Goal: Task Accomplishment & Management: Manage account settings

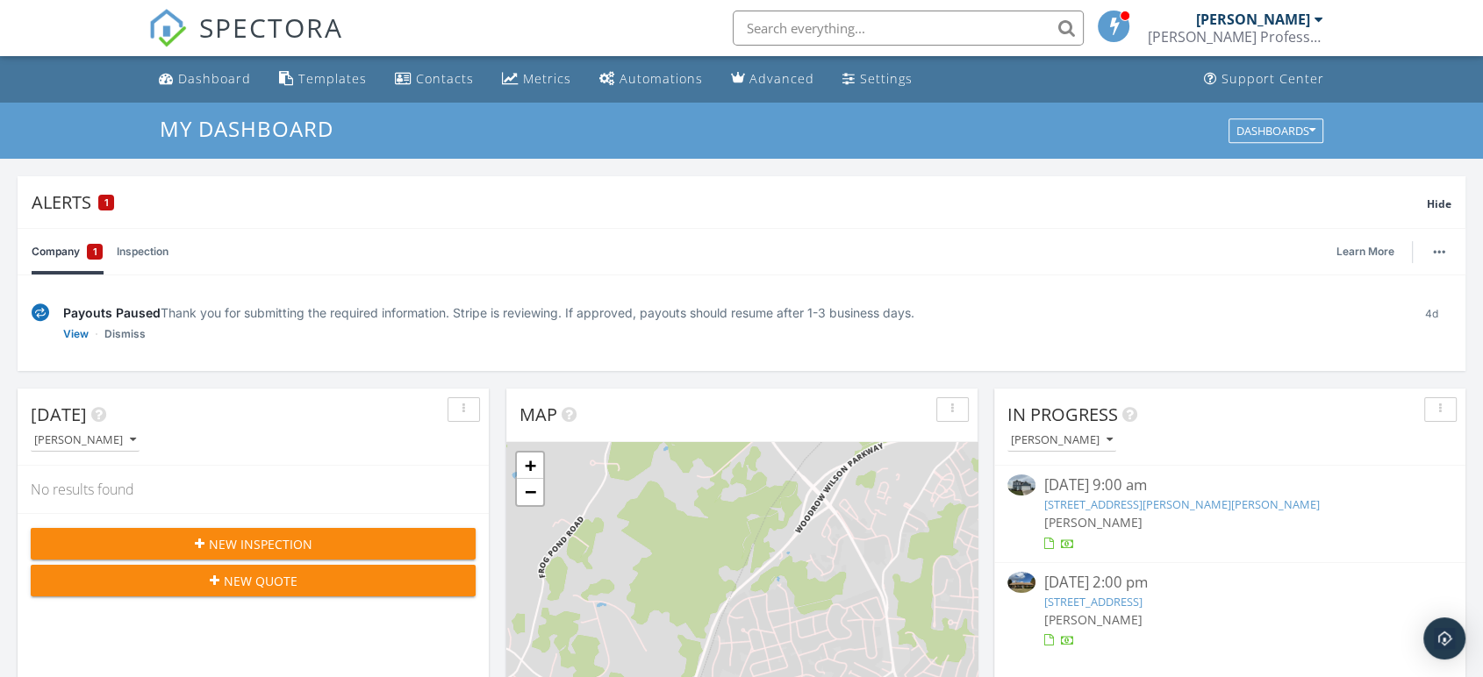
click at [1120, 503] on link "18 Rebecca Ct, Stuarts Draft, VA 24477" at bounding box center [1181, 505] width 275 height 16
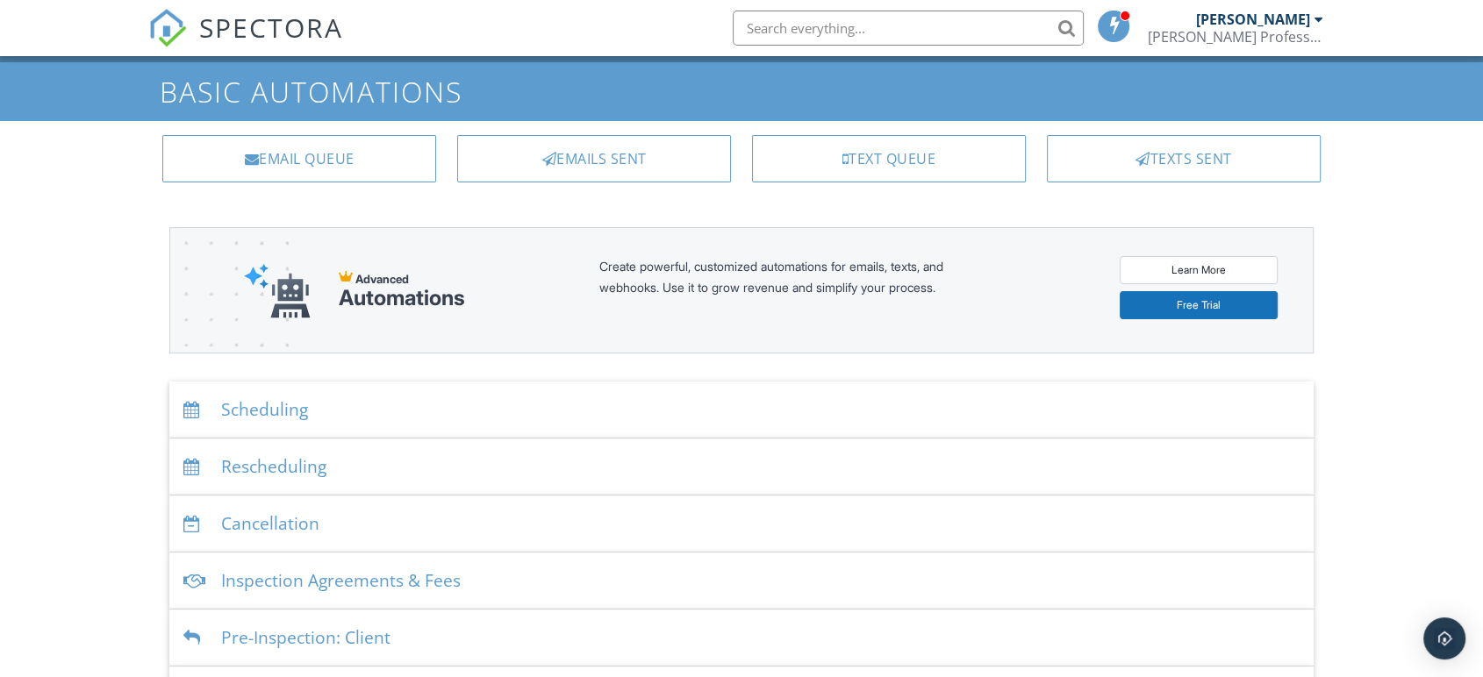
scroll to position [39, 0]
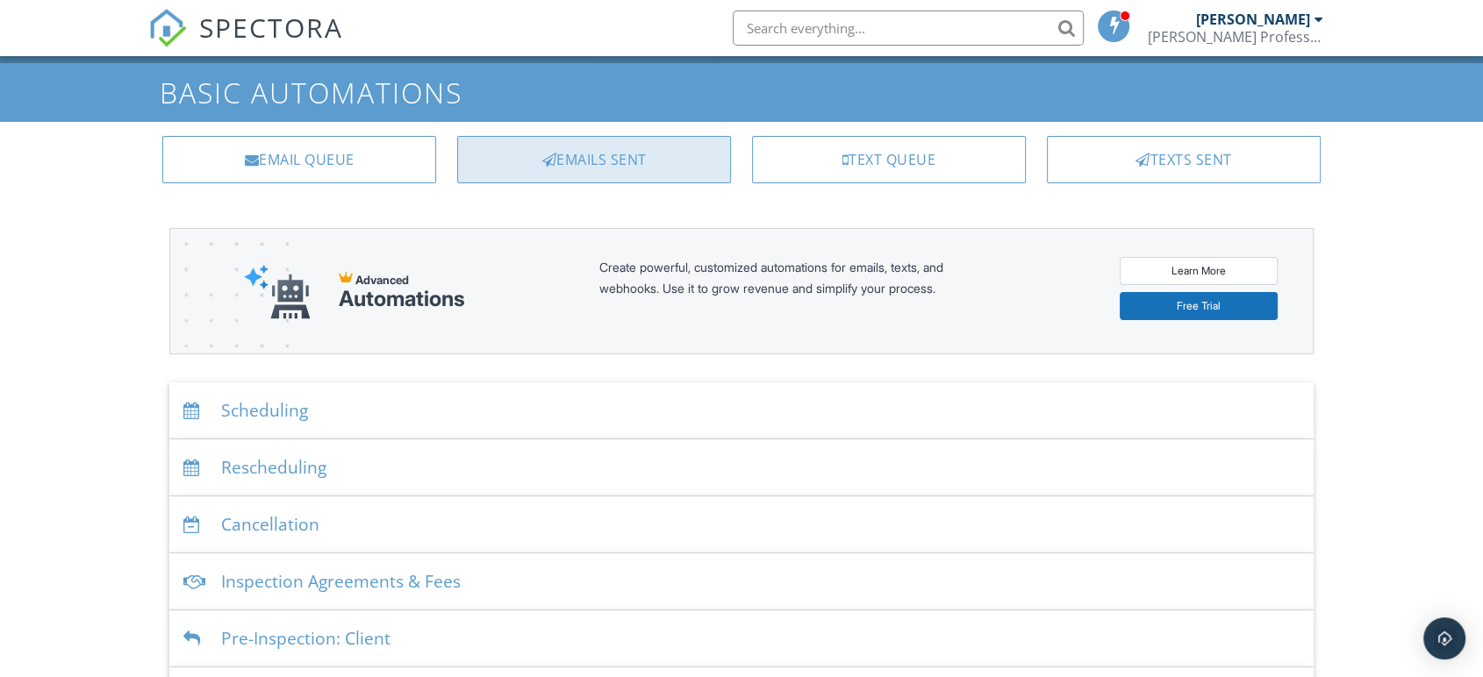
click at [596, 162] on div "Emails Sent" at bounding box center [594, 159] width 274 height 47
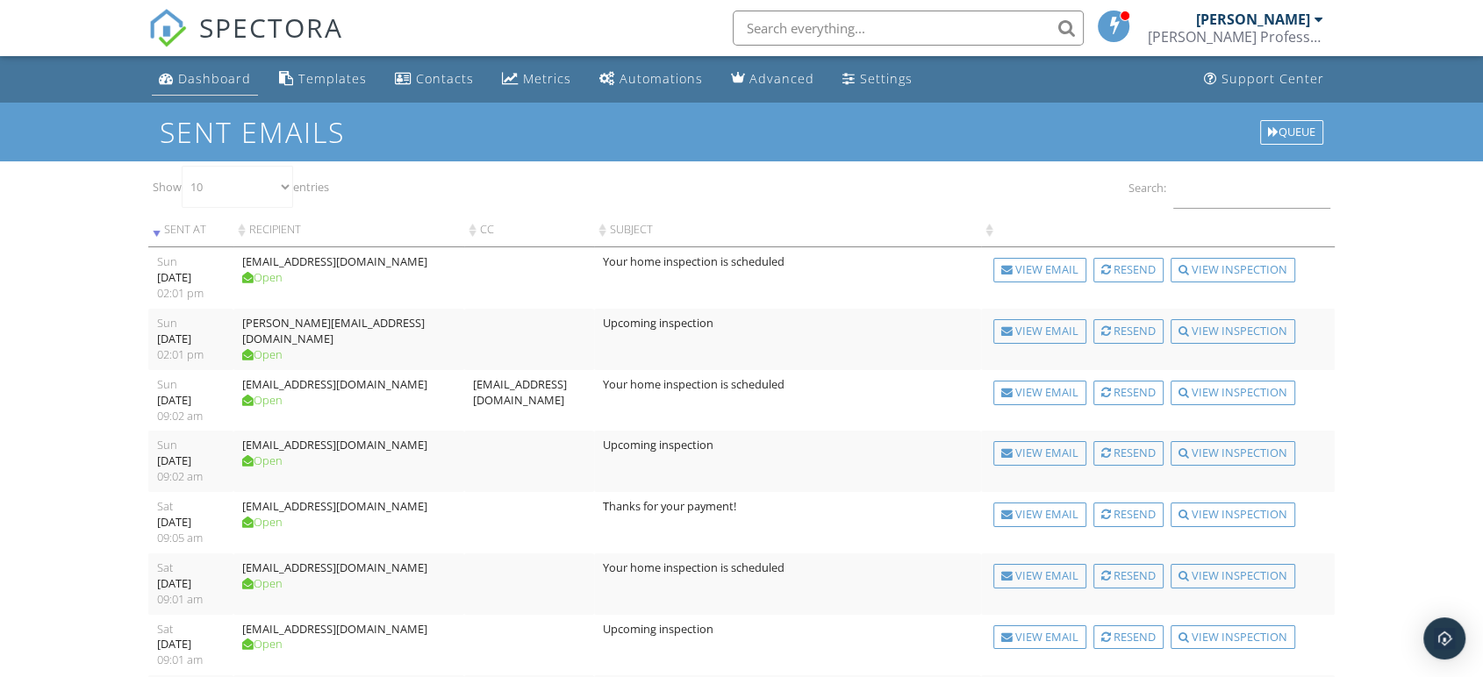
click at [198, 73] on div "Dashboard" at bounding box center [214, 78] width 73 height 17
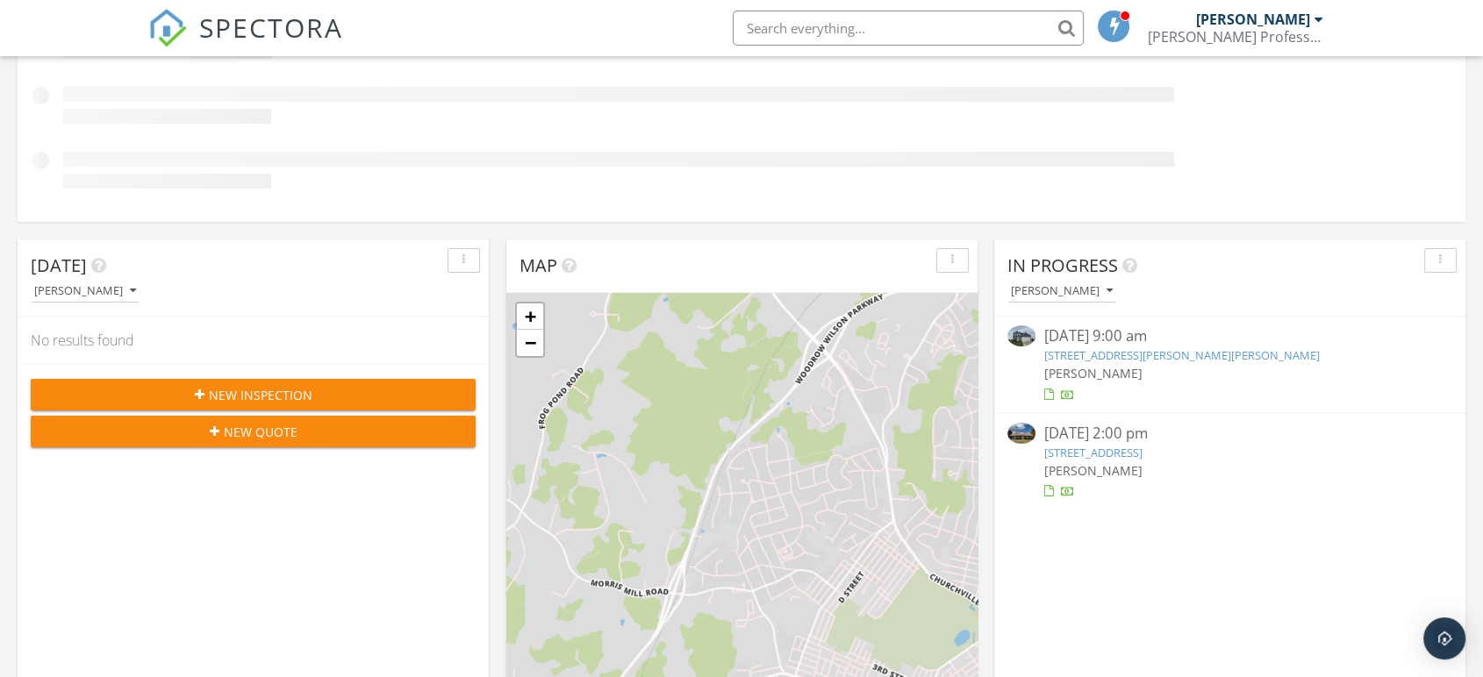
scroll to position [299, 0]
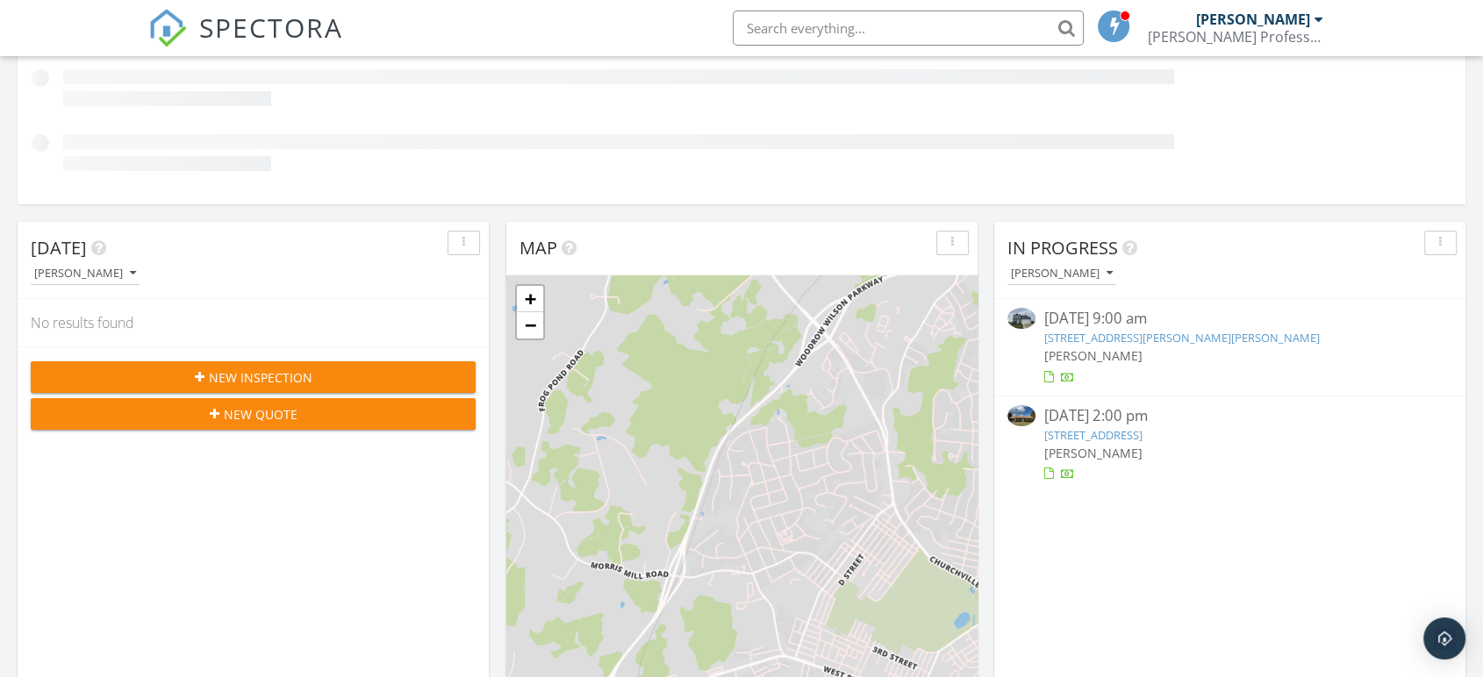
click at [1142, 435] on link "197 Tinkling Spring Rd, Fishersville, VA 22939" at bounding box center [1093, 435] width 98 height 16
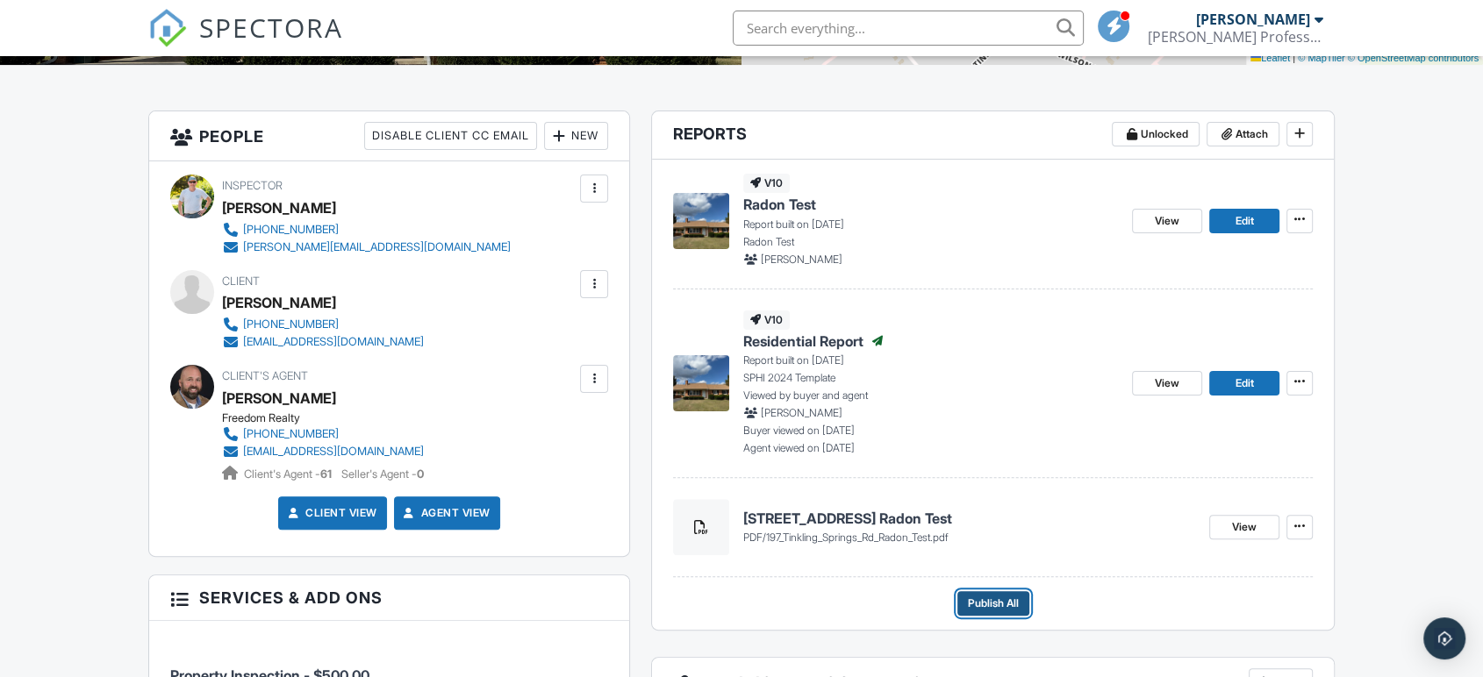
click at [982, 604] on span "Publish All" at bounding box center [993, 604] width 51 height 18
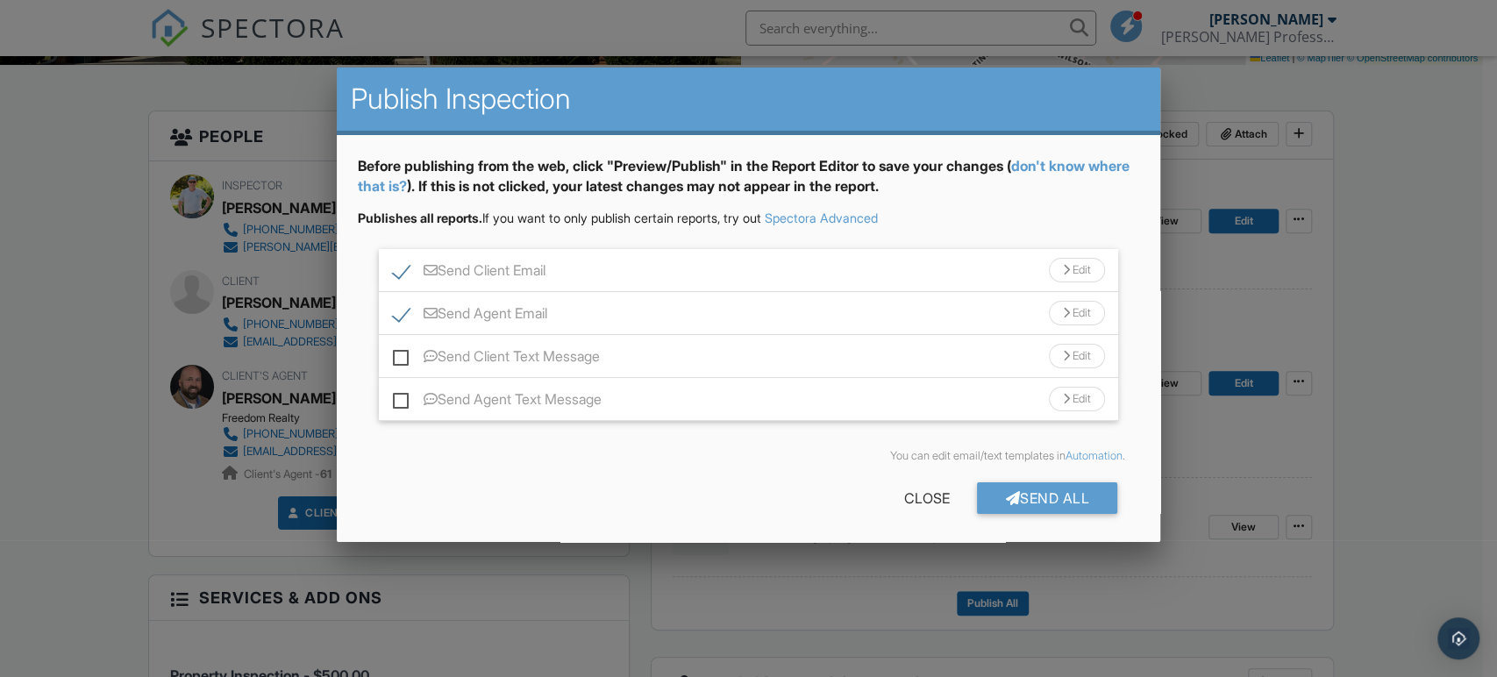
click at [402, 314] on label "Send Agent Email" at bounding box center [470, 316] width 154 height 22
checkbox input "false"
click at [401, 266] on label "Send Client Email" at bounding box center [469, 273] width 153 height 22
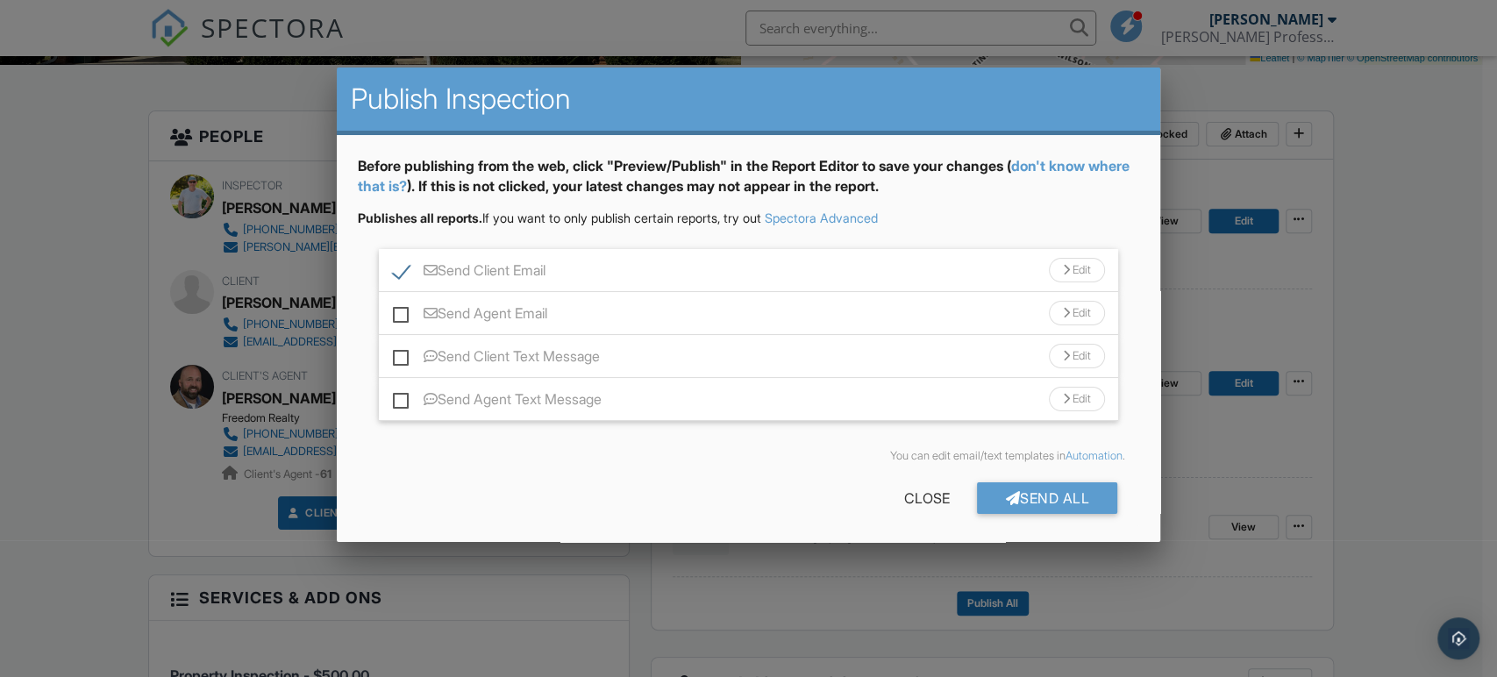
checkbox input "false"
click at [1018, 504] on div "Send All" at bounding box center [1047, 498] width 140 height 32
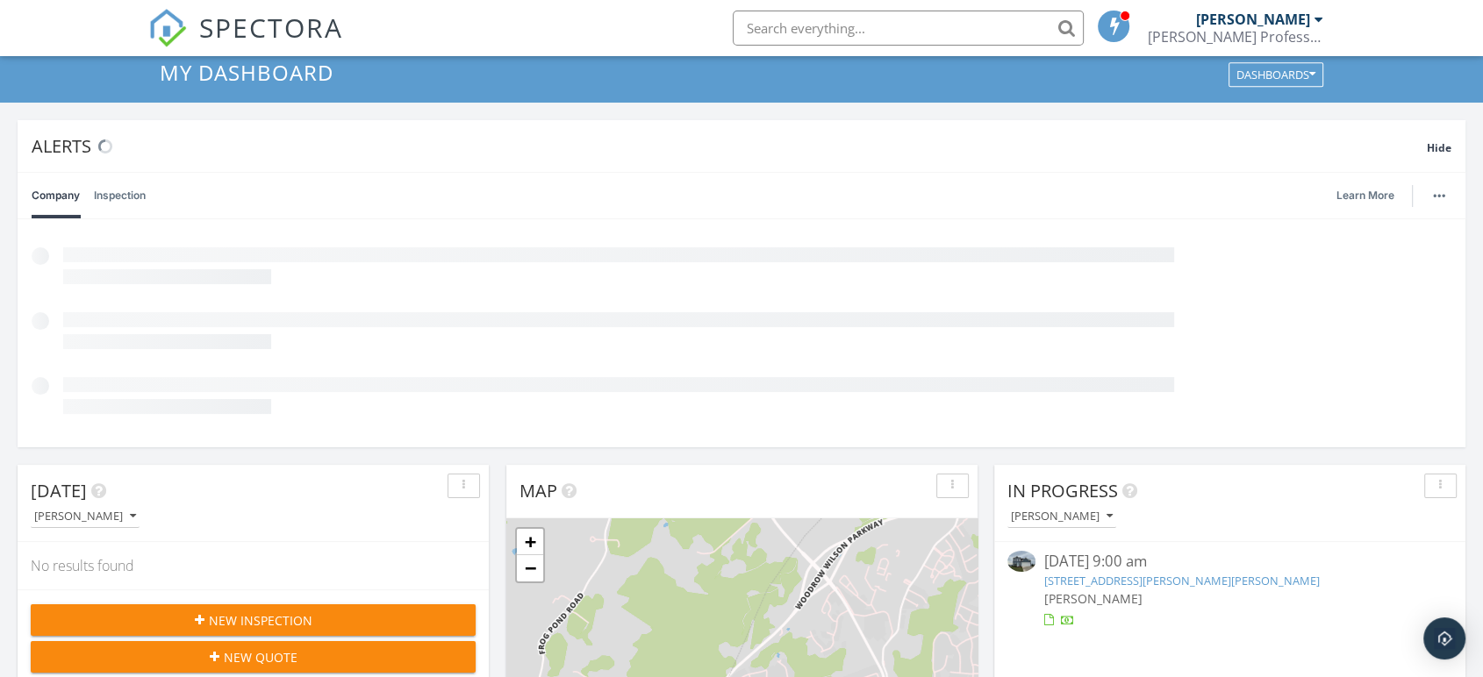
scroll to position [207, 0]
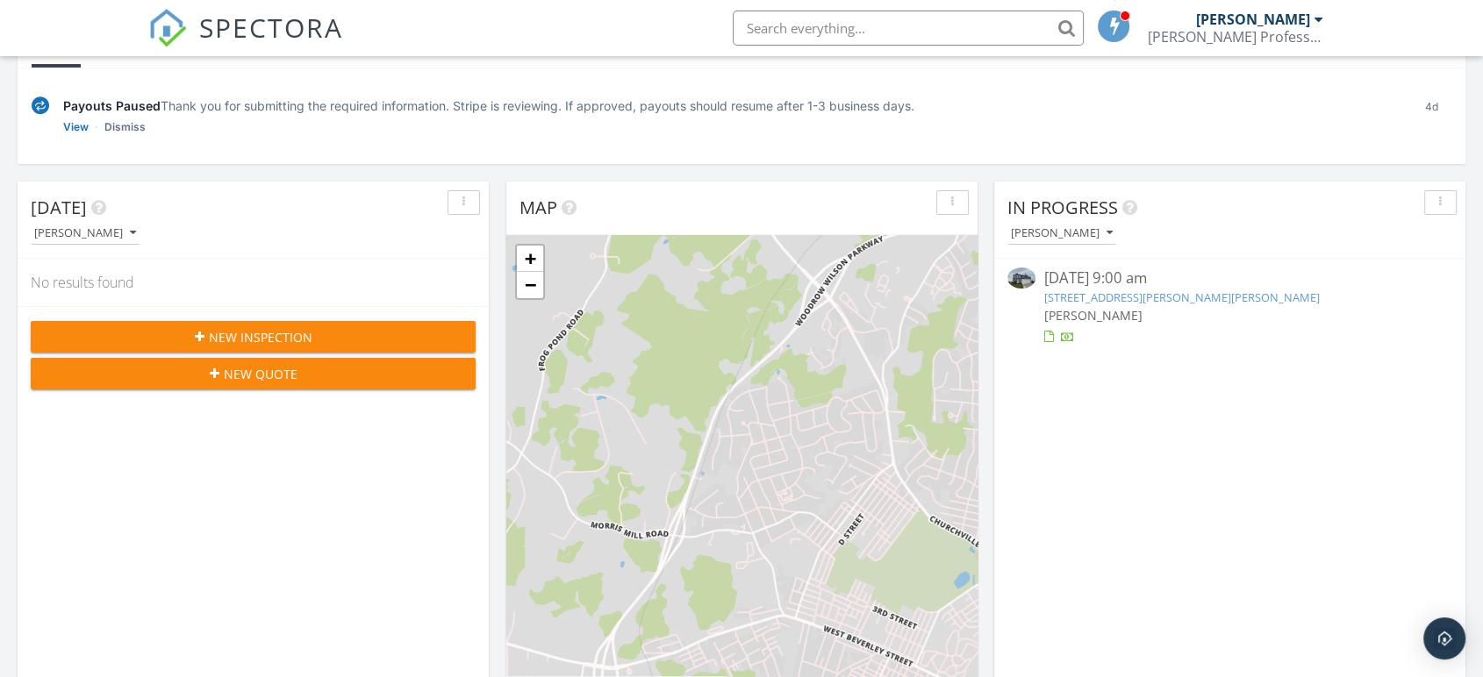
click at [1132, 432] on div "In Progress Steve Sutton 09/24/25 9:00 am 18 Rebecca Ct, Stuarts Draft, VA 2447…" at bounding box center [1229, 436] width 471 height 509
click at [1122, 293] on link "18 Rebecca Ct, Stuarts Draft, VA 24477" at bounding box center [1181, 297] width 275 height 16
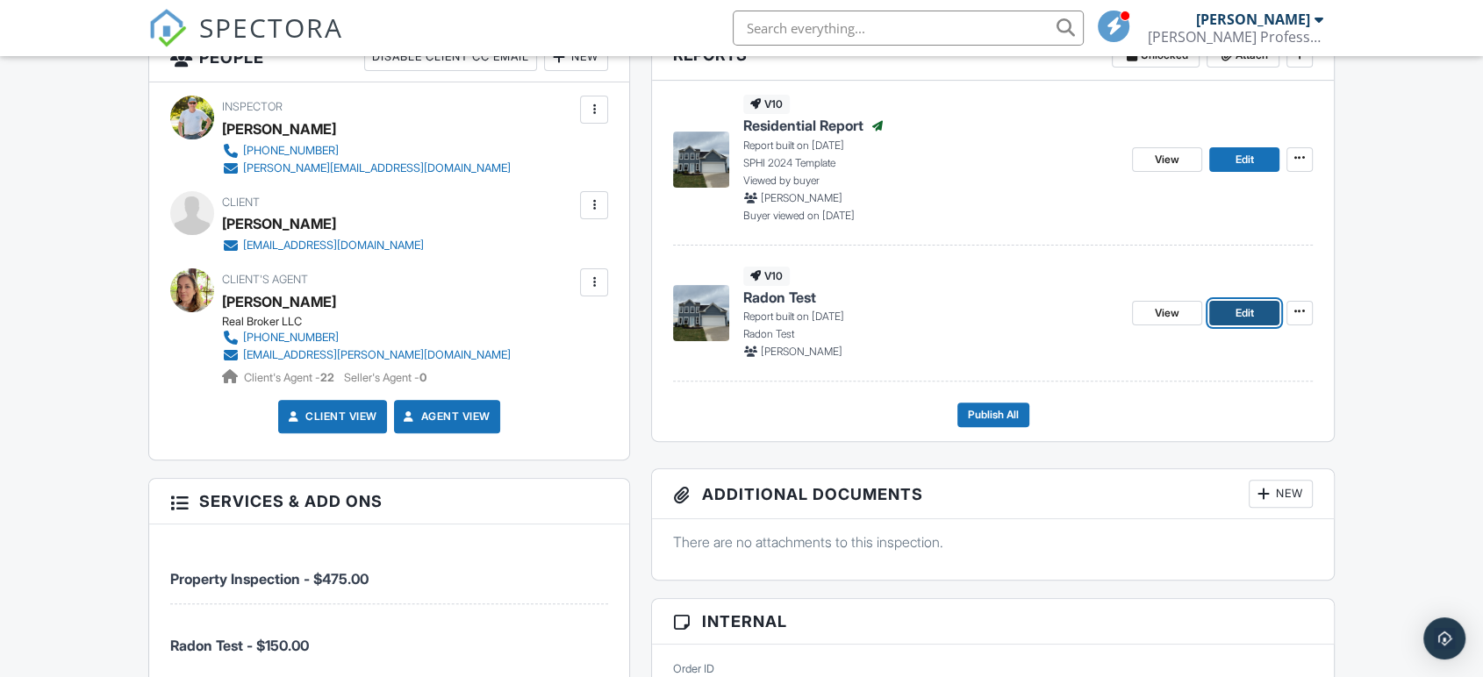
click at [1222, 315] on link "Edit" at bounding box center [1244, 313] width 70 height 25
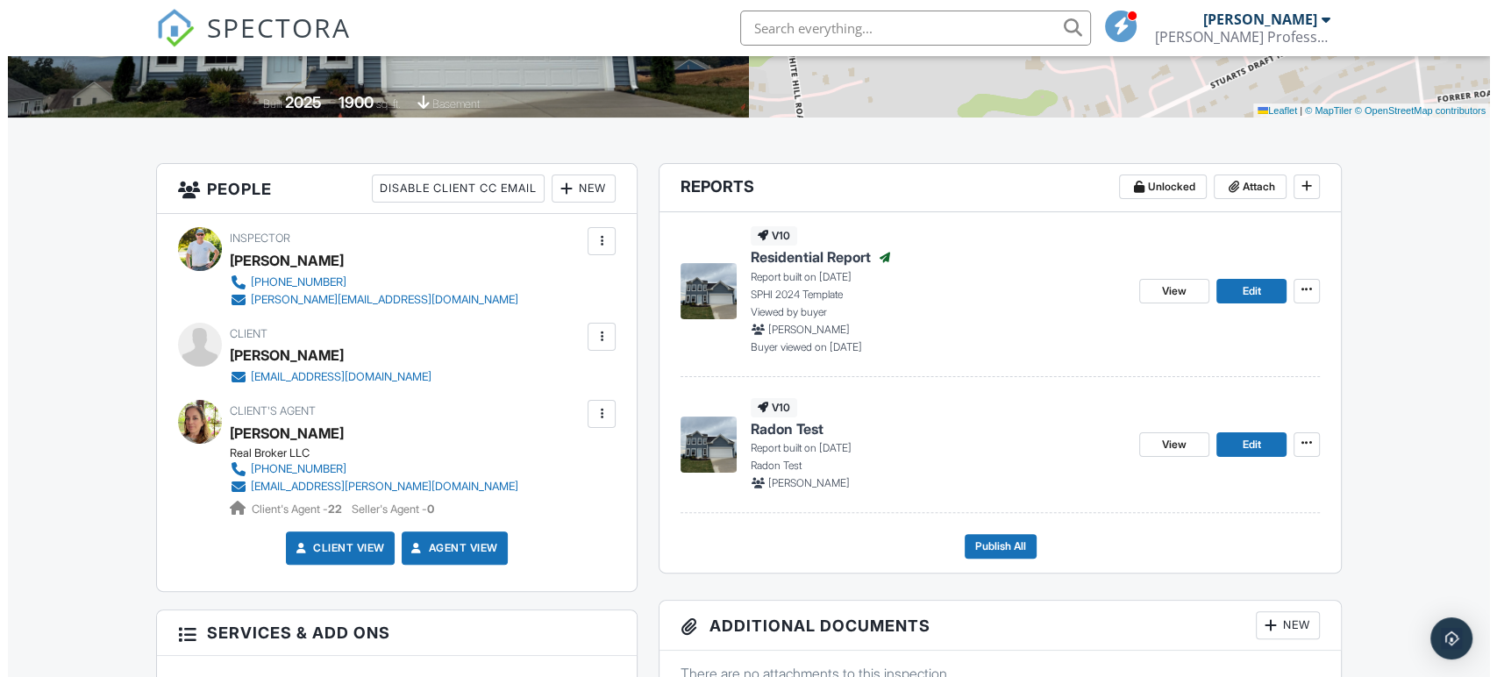
scroll to position [313, 0]
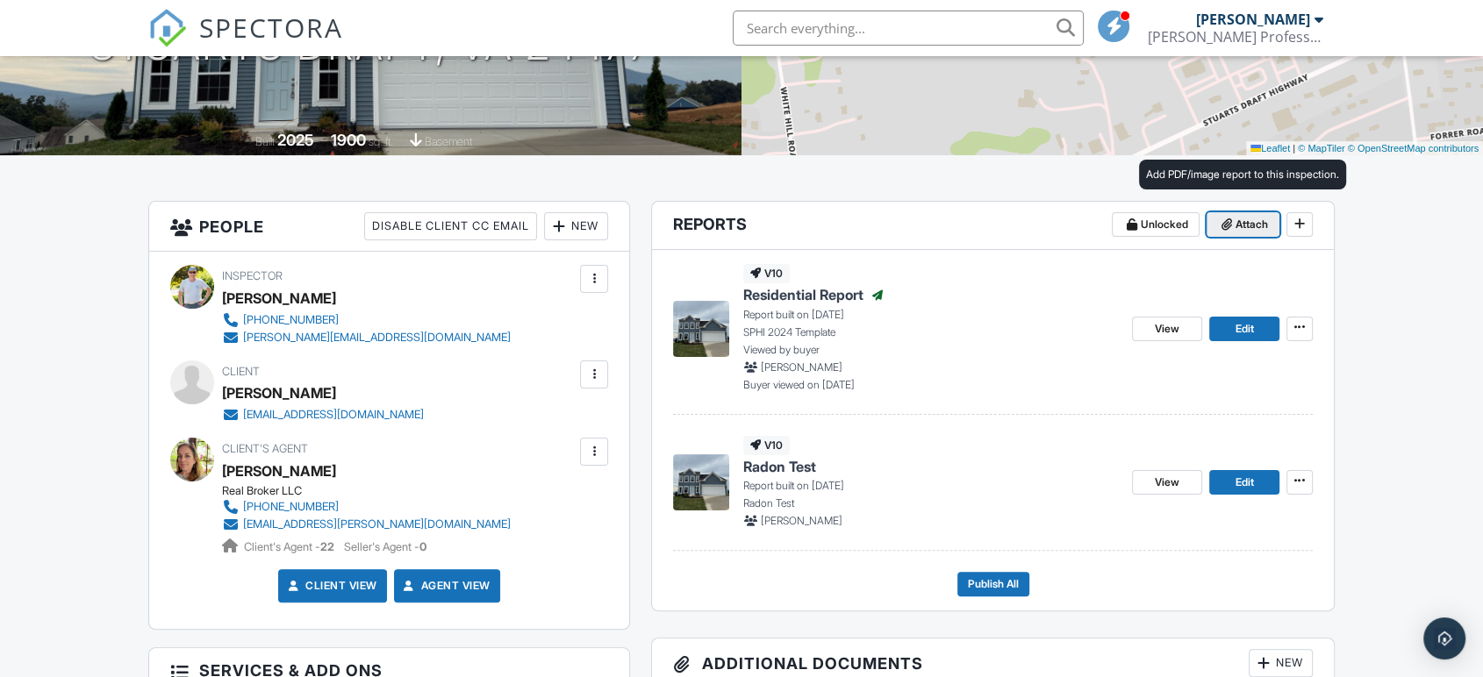
click at [1235, 224] on span "Attach" at bounding box center [1251, 225] width 32 height 18
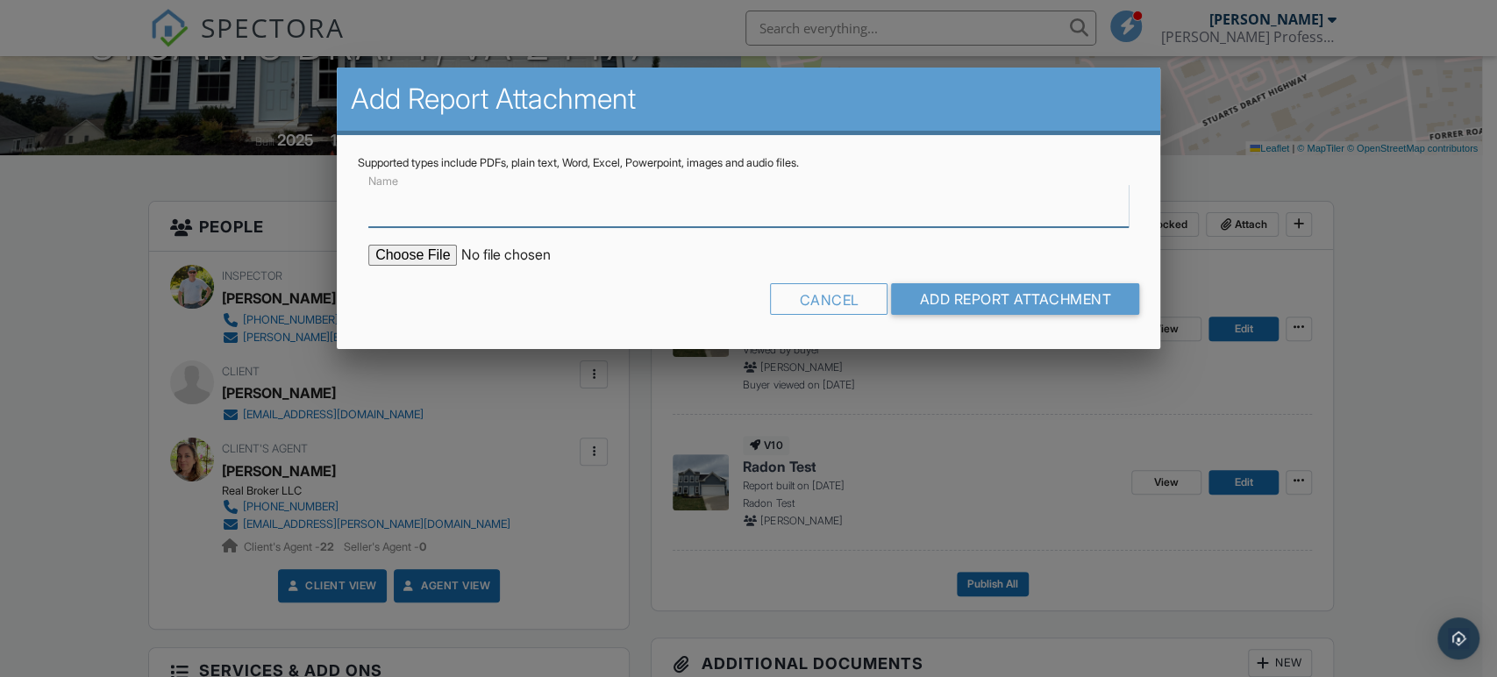
click at [558, 211] on input "Name" at bounding box center [748, 205] width 761 height 43
type input "18 Rebecca Ct Radon Test"
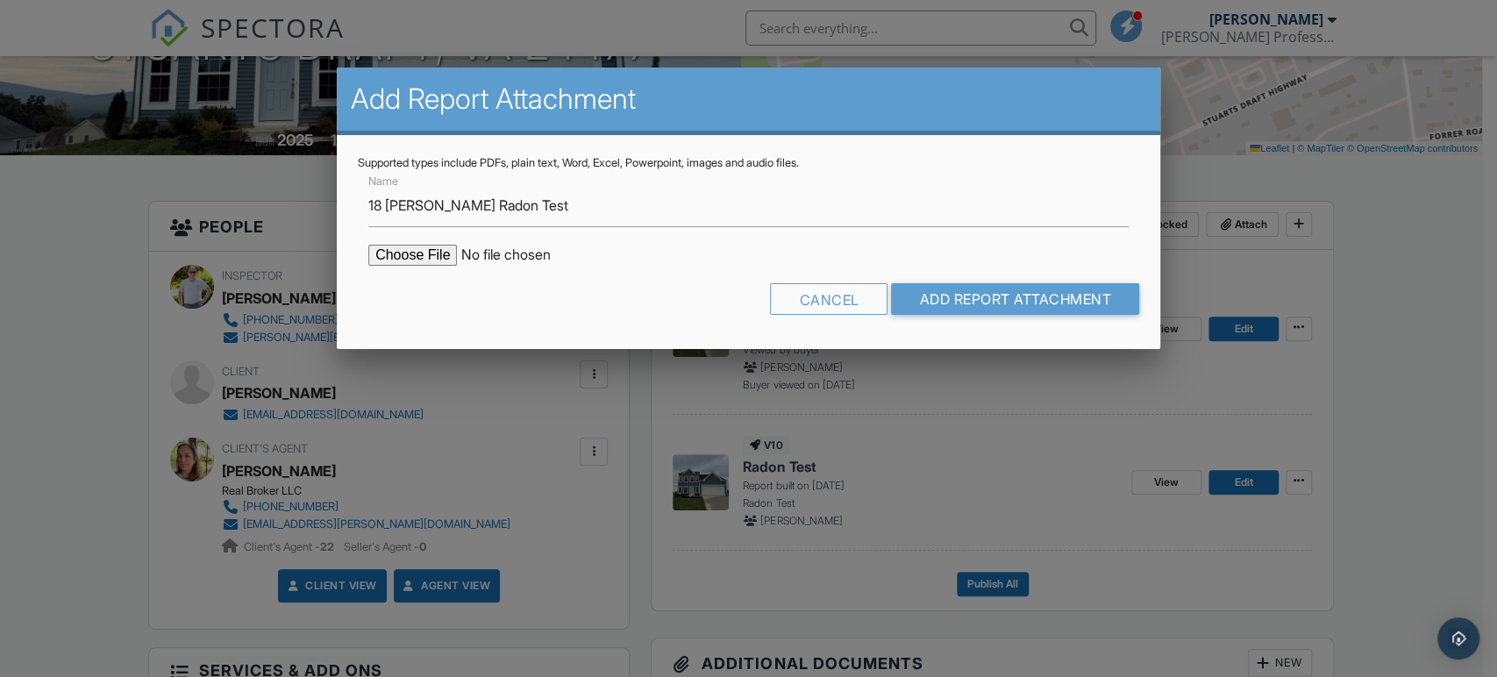
click at [390, 265] on input "file" at bounding box center [517, 255] width 298 height 21
type input "C:\fakepath\18 Rebecca Ct Radon Test.pdf"
click at [940, 296] on input "Add Report Attachment" at bounding box center [1015, 299] width 248 height 32
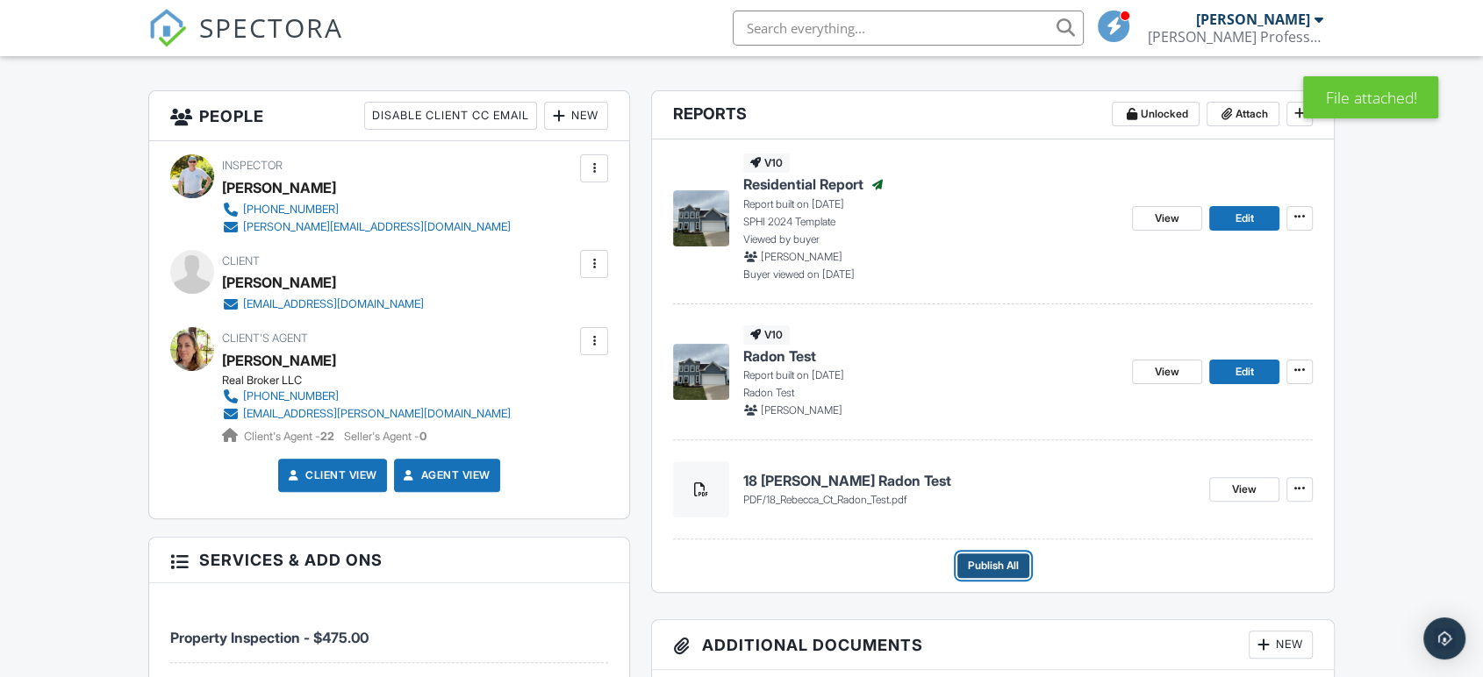
click at [1005, 567] on span "Publish All" at bounding box center [993, 566] width 51 height 18
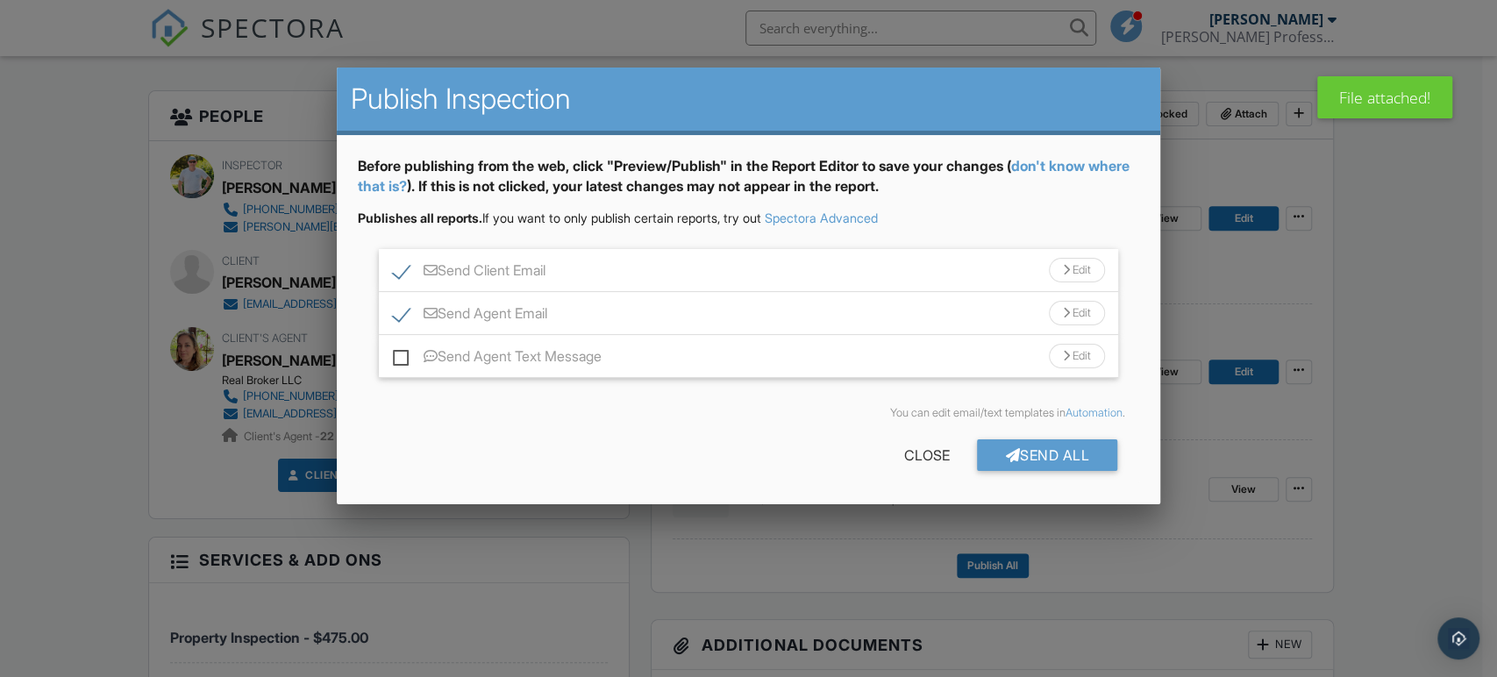
click at [591, 270] on div "Send Client Email Edit" at bounding box center [748, 270] width 739 height 43
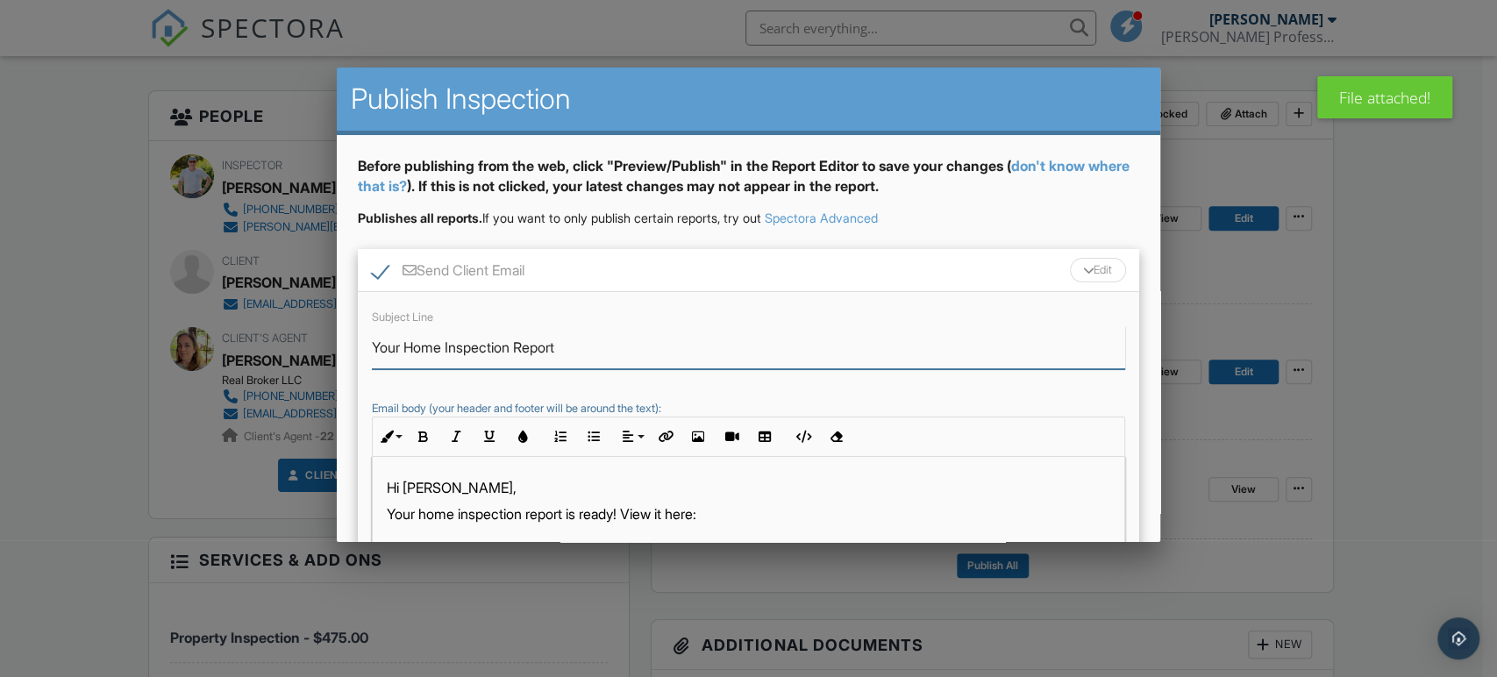
drag, startPoint x: 404, startPoint y: 350, endPoint x: 289, endPoint y: 333, distance: 116.1
click at [666, 345] on input "18 Rebecca Ct Home Inspection Report" at bounding box center [749, 347] width 754 height 43
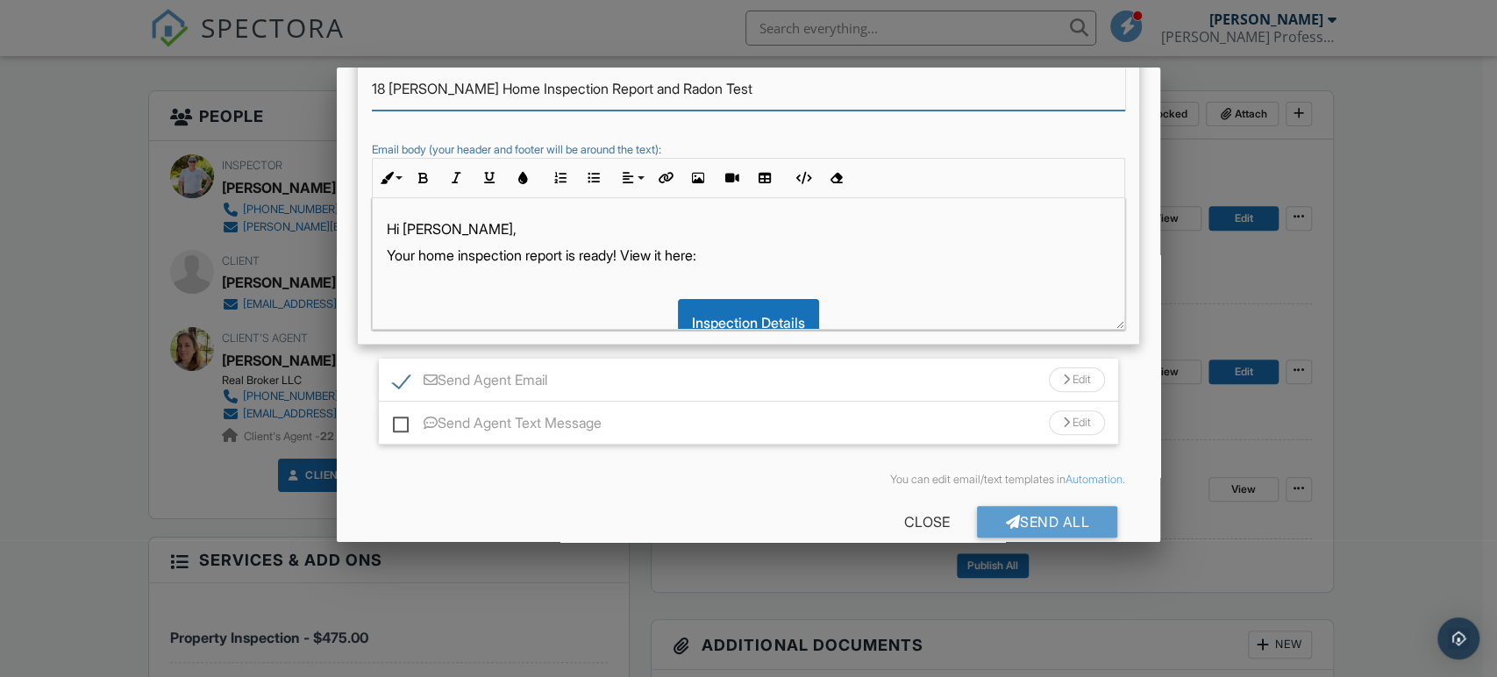
scroll to position [287, 0]
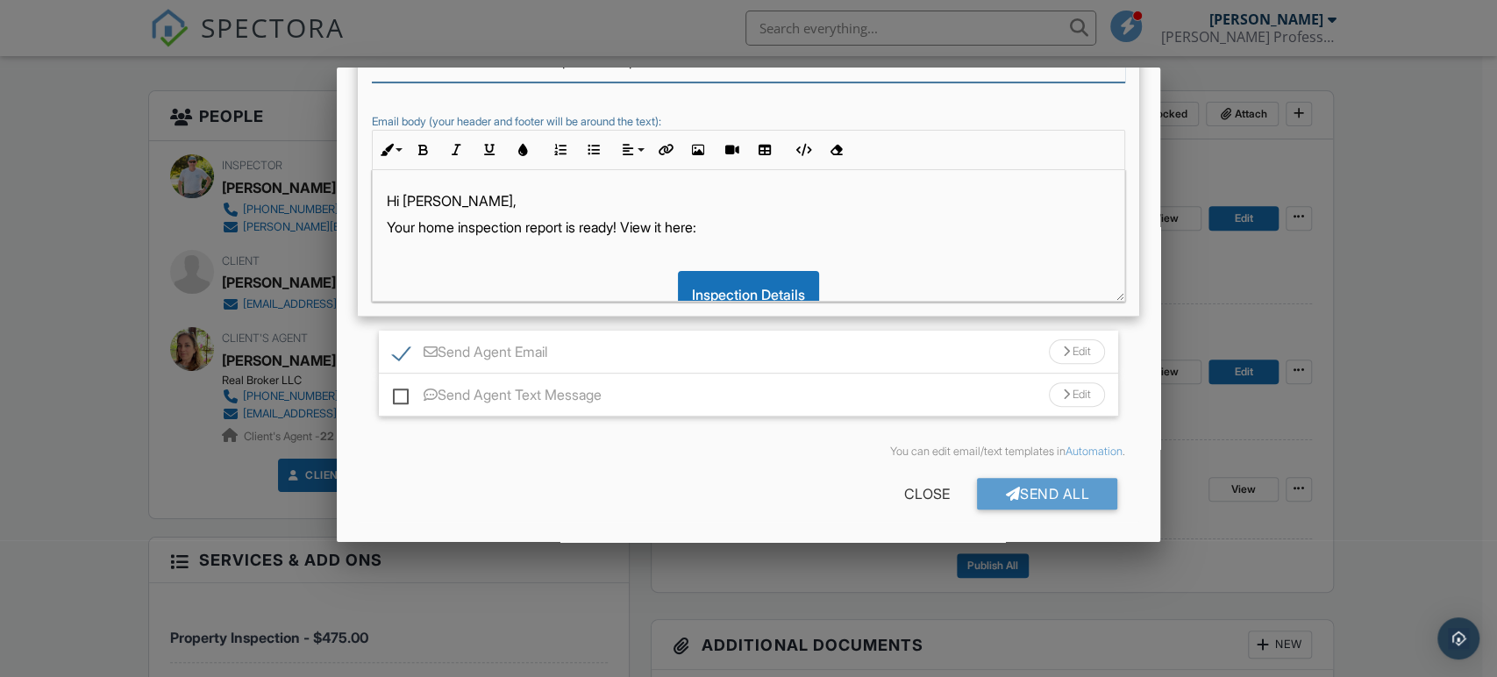
type input "18 Rebecca Ct Home Inspection Report and Radon Test"
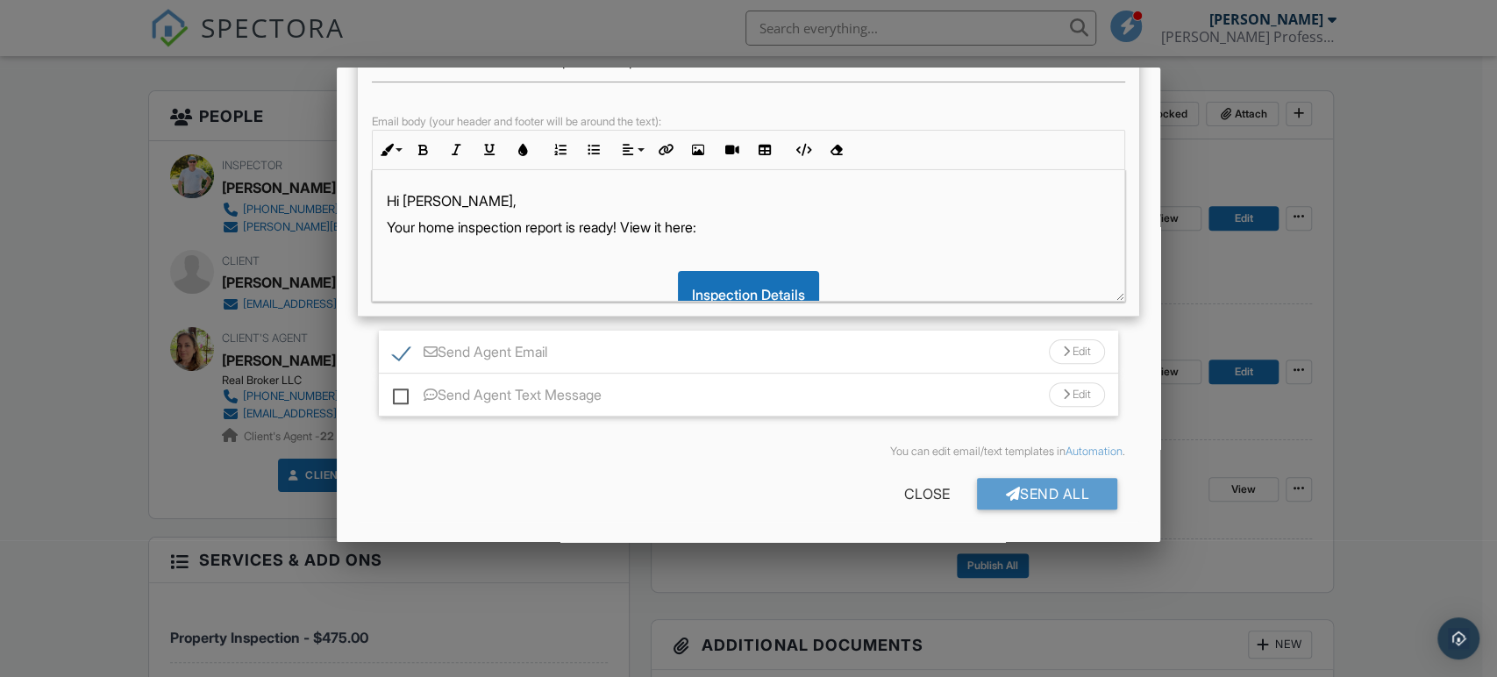
click at [789, 350] on div "Send Agent Email Edit" at bounding box center [748, 352] width 739 height 43
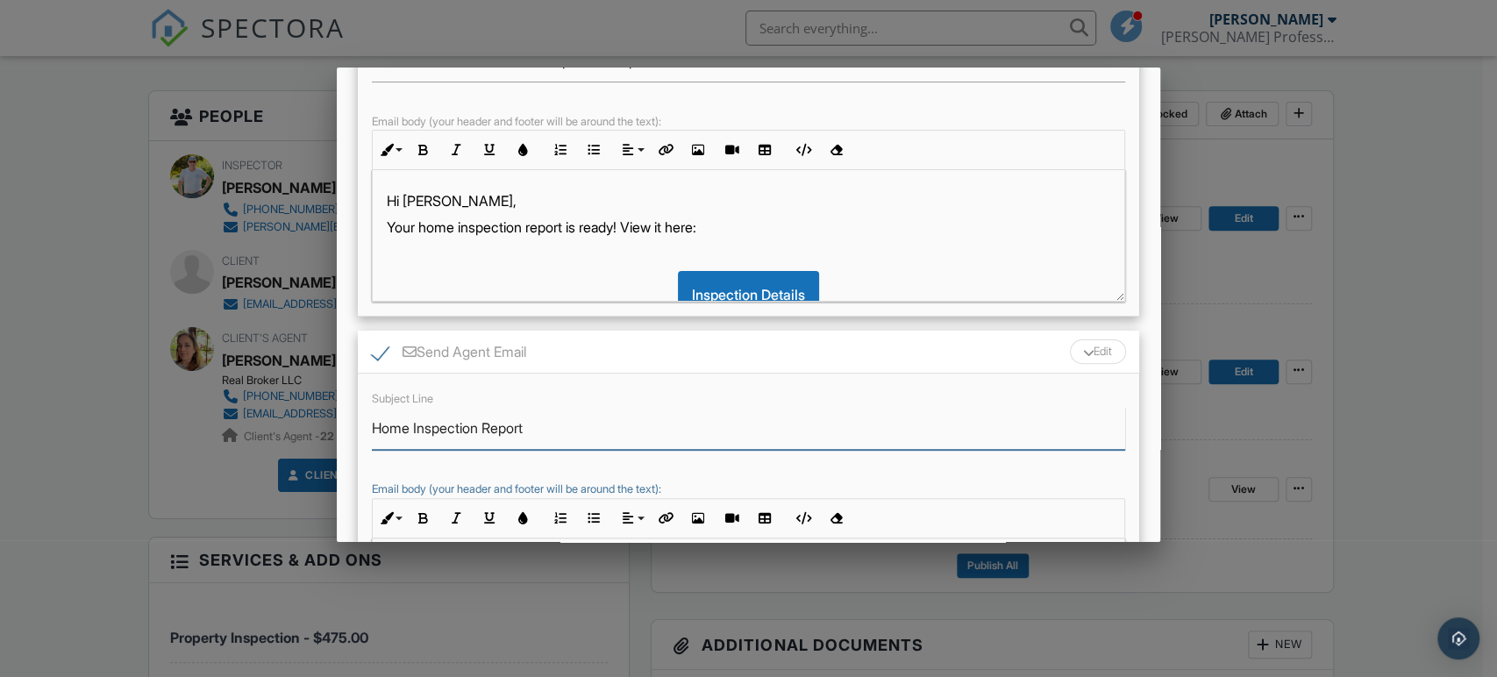
drag, startPoint x: 569, startPoint y: 420, endPoint x: 311, endPoint y: 427, distance: 258.0
paste input "18 Rebecca Ct Home Inspection Report and Radon Test"
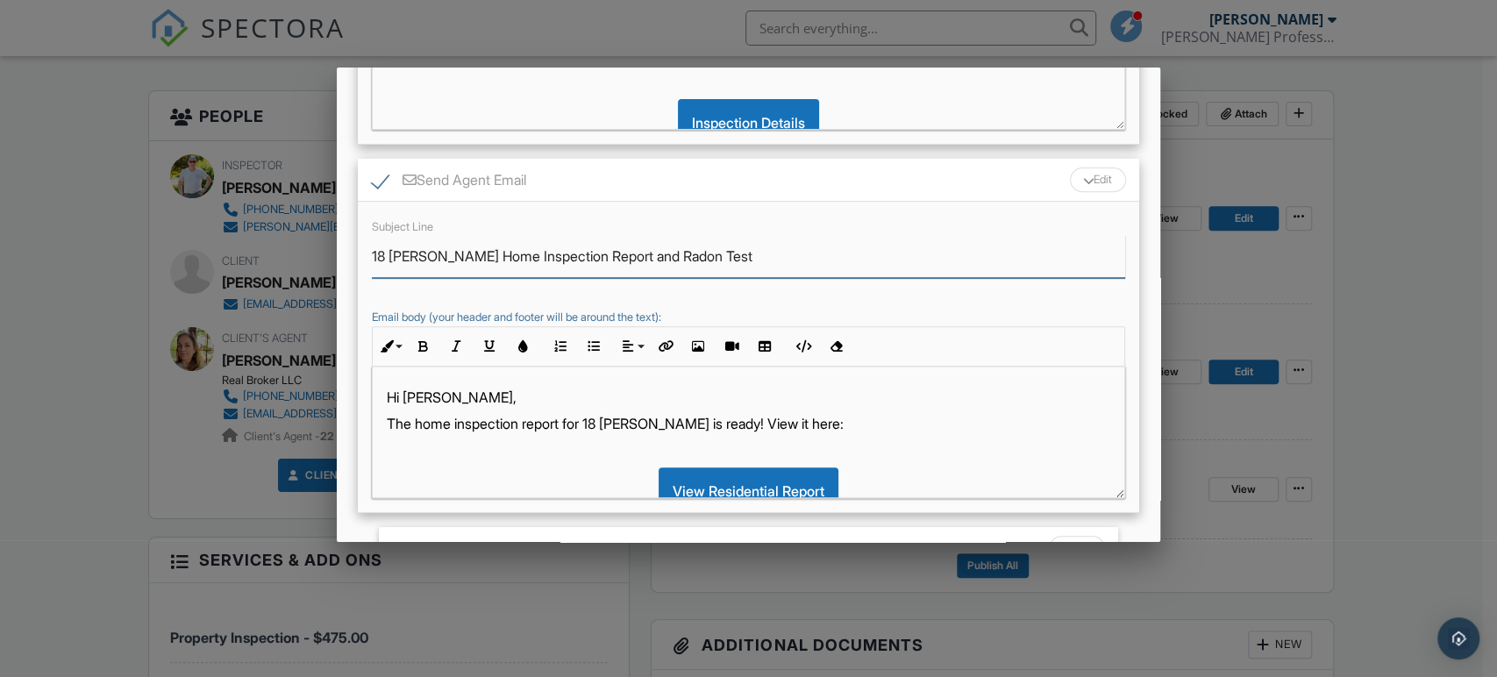
scroll to position [519, 0]
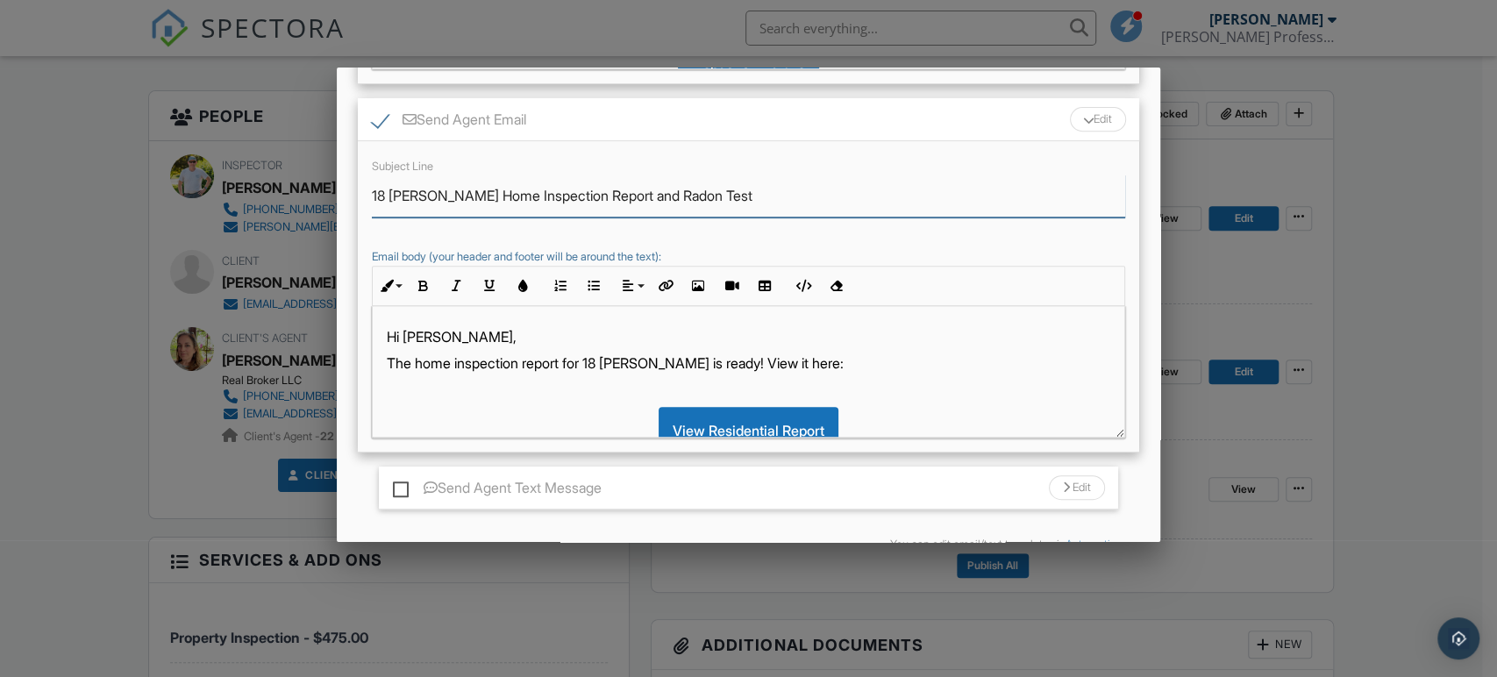
type input "18 Rebecca Ct Home Inspection Report and Radon Test"
click at [570, 363] on p "The home inspection report for 18 Rebecca Ct is ready! View it here:" at bounding box center [749, 363] width 724 height 19
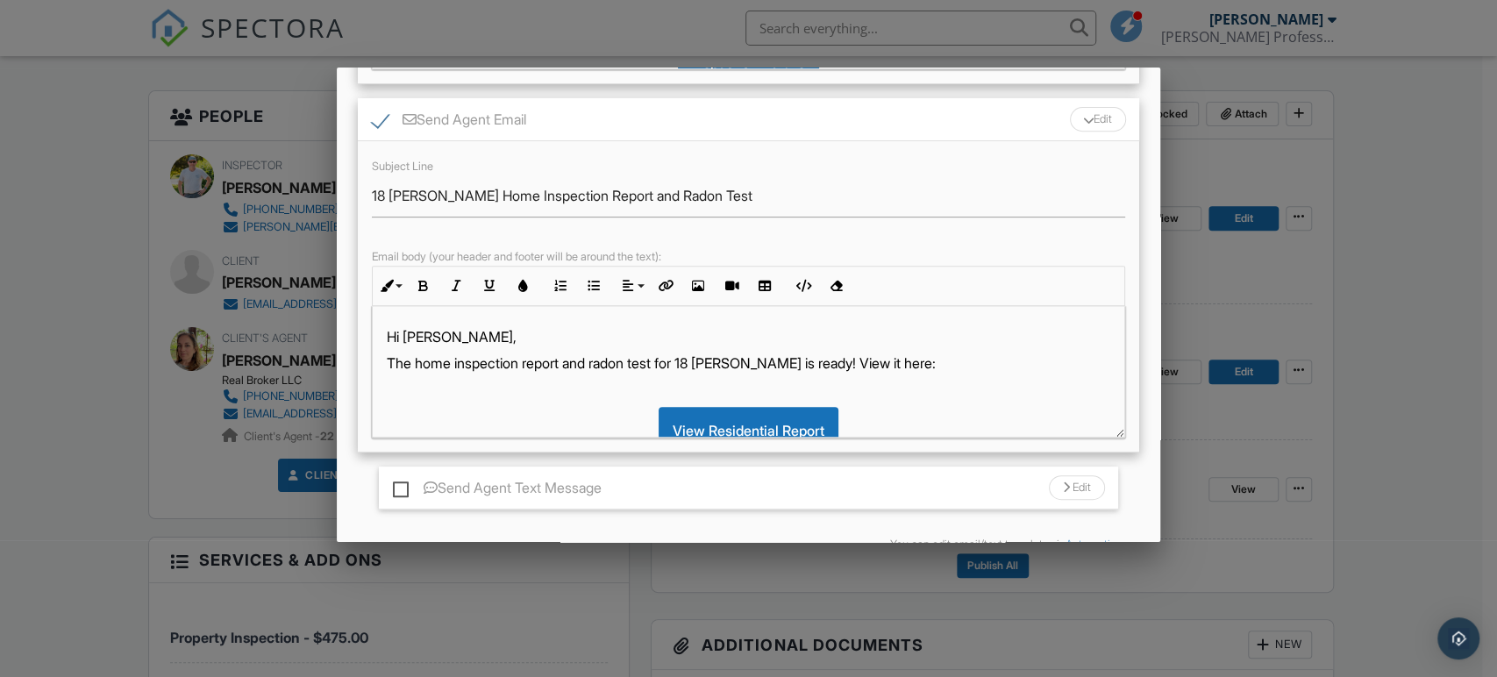
click at [799, 359] on p "The home inspection report and radon test for 18 Rebecca Ct is ready! View it h…" at bounding box center [749, 363] width 724 height 19
click at [904, 363] on p "The home inspection report and radon test for 18 Rebecca Ct are ready! View it …" at bounding box center [749, 363] width 724 height 19
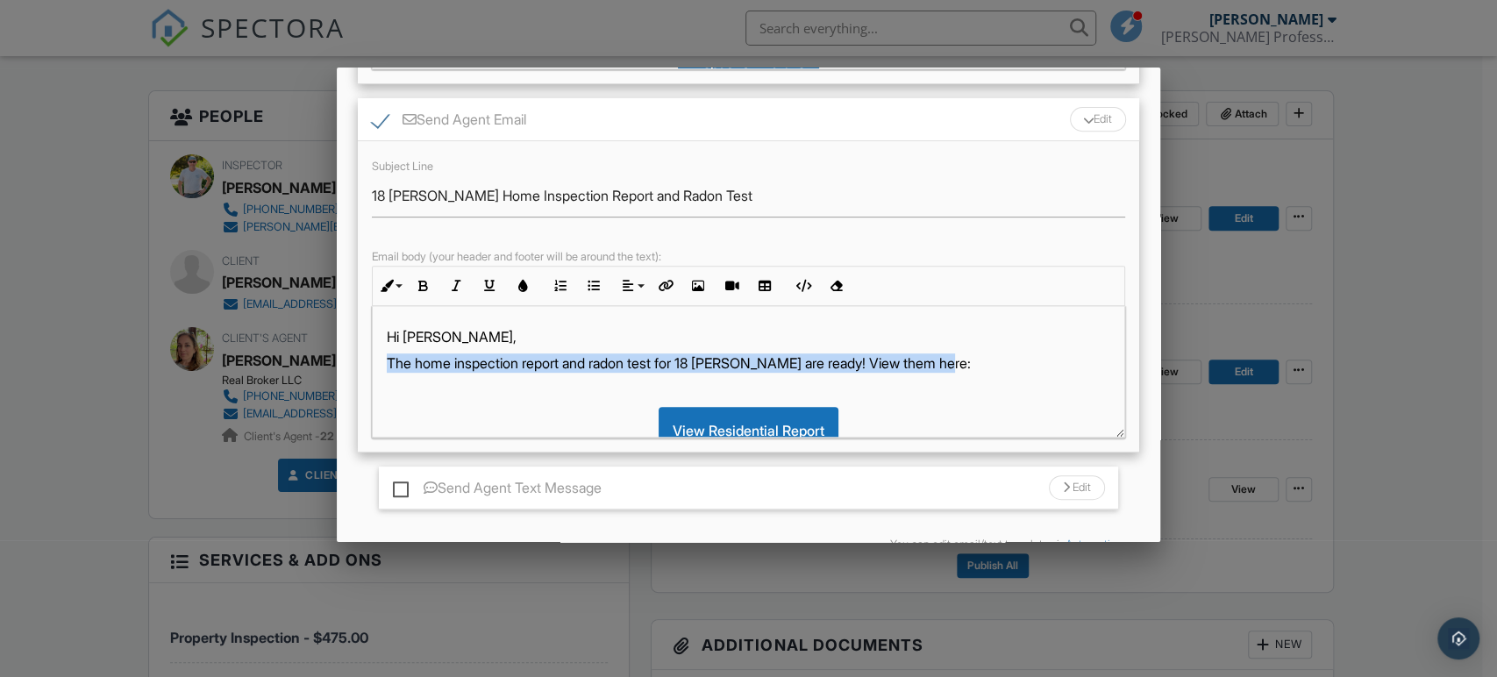
drag, startPoint x: 989, startPoint y: 361, endPoint x: 389, endPoint y: 361, distance: 600.0
click at [389, 361] on p "The home inspection report and radon test for 18 Rebecca Ct are ready! View the…" at bounding box center [749, 363] width 724 height 19
copy p "The home inspection report and radon test for 18 Rebecca Ct are ready! View the…"
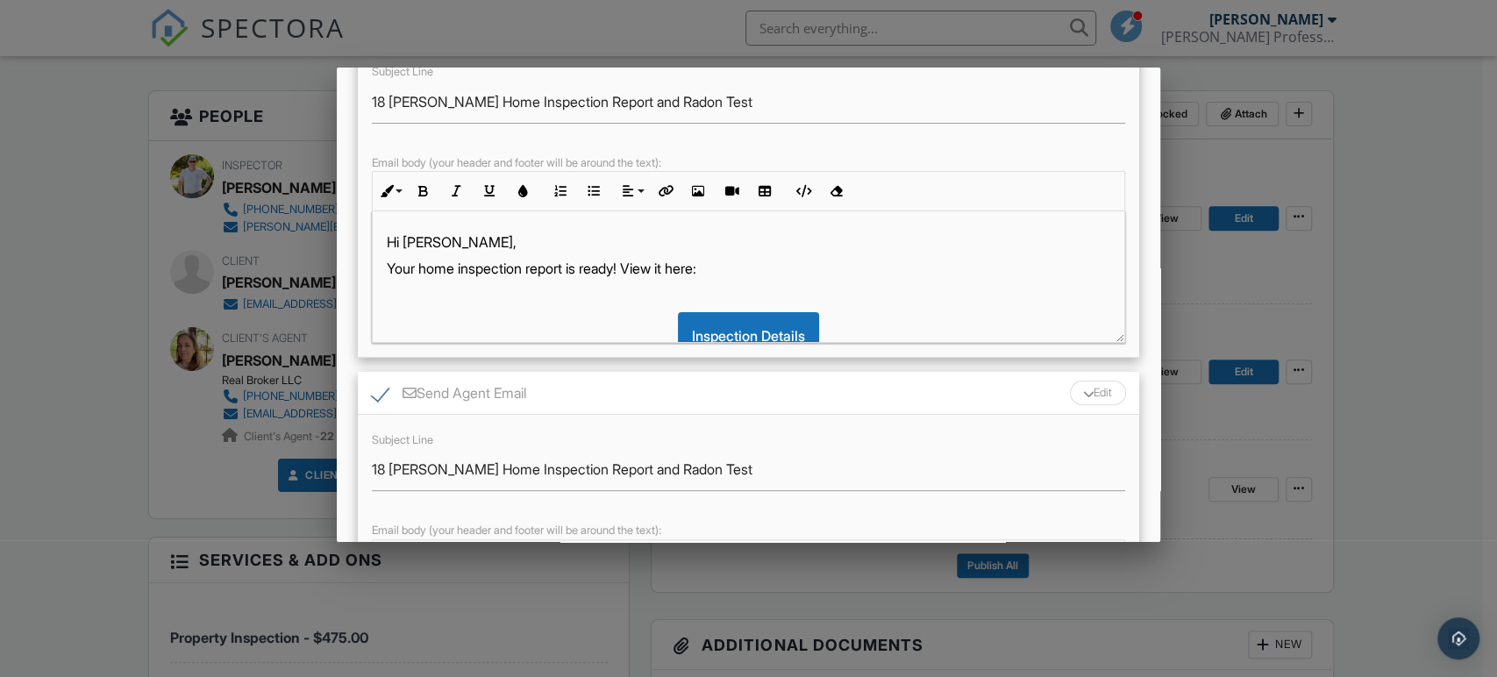
scroll to position [245, 0]
drag, startPoint x: 725, startPoint y: 274, endPoint x: 382, endPoint y: 272, distance: 343.0
click at [382, 272] on div "Hi Beverly, Your home inspection report is ready! View it here: Inspection Deta…" at bounding box center [749, 512] width 752 height 601
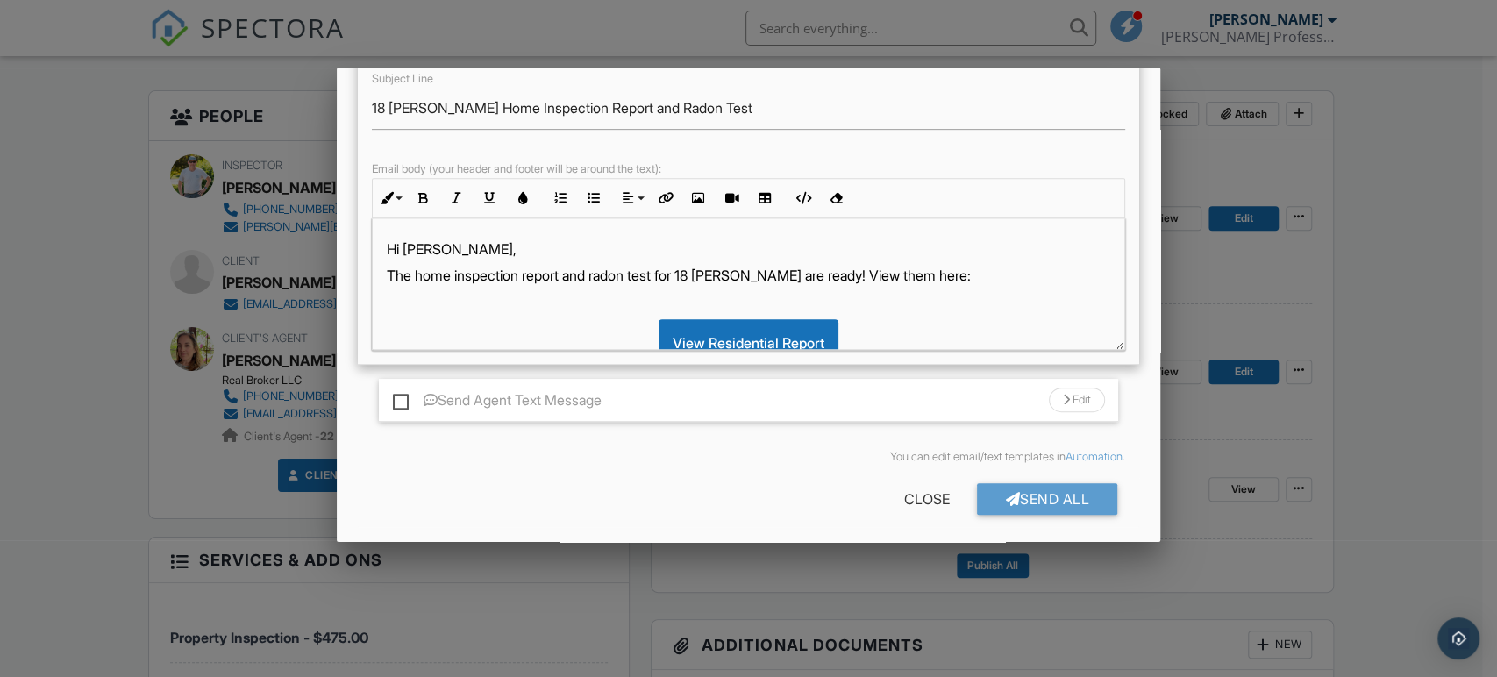
scroll to position [611, 0]
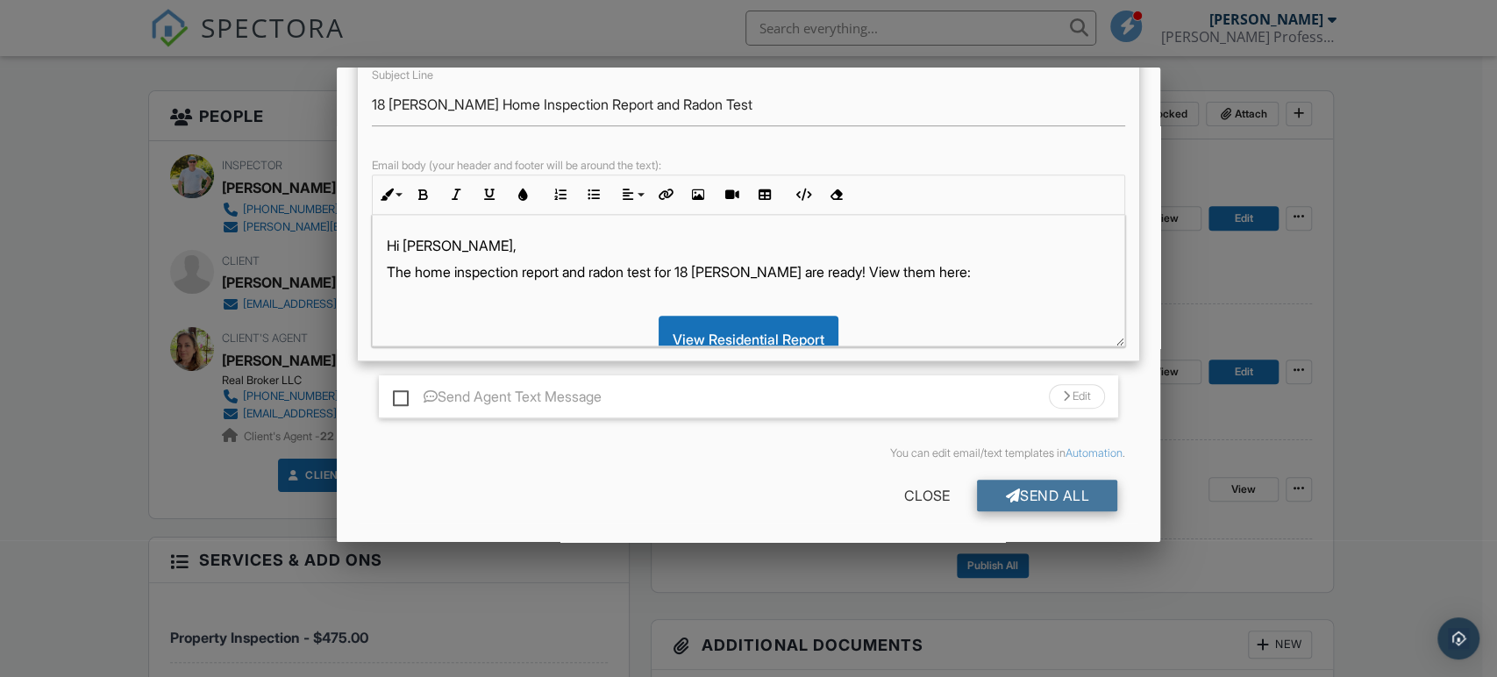
click at [1061, 497] on div "Send All" at bounding box center [1047, 496] width 140 height 32
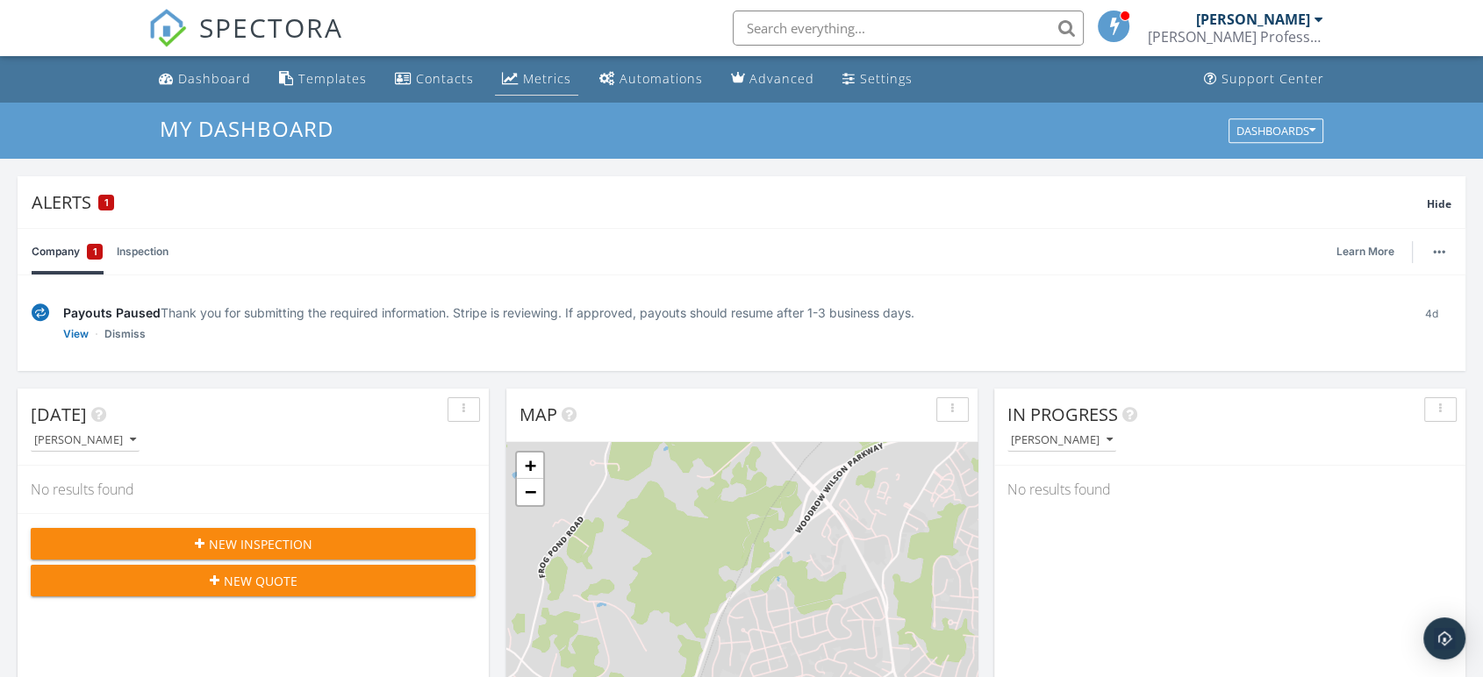
click at [516, 76] on link "Metrics" at bounding box center [536, 79] width 83 height 32
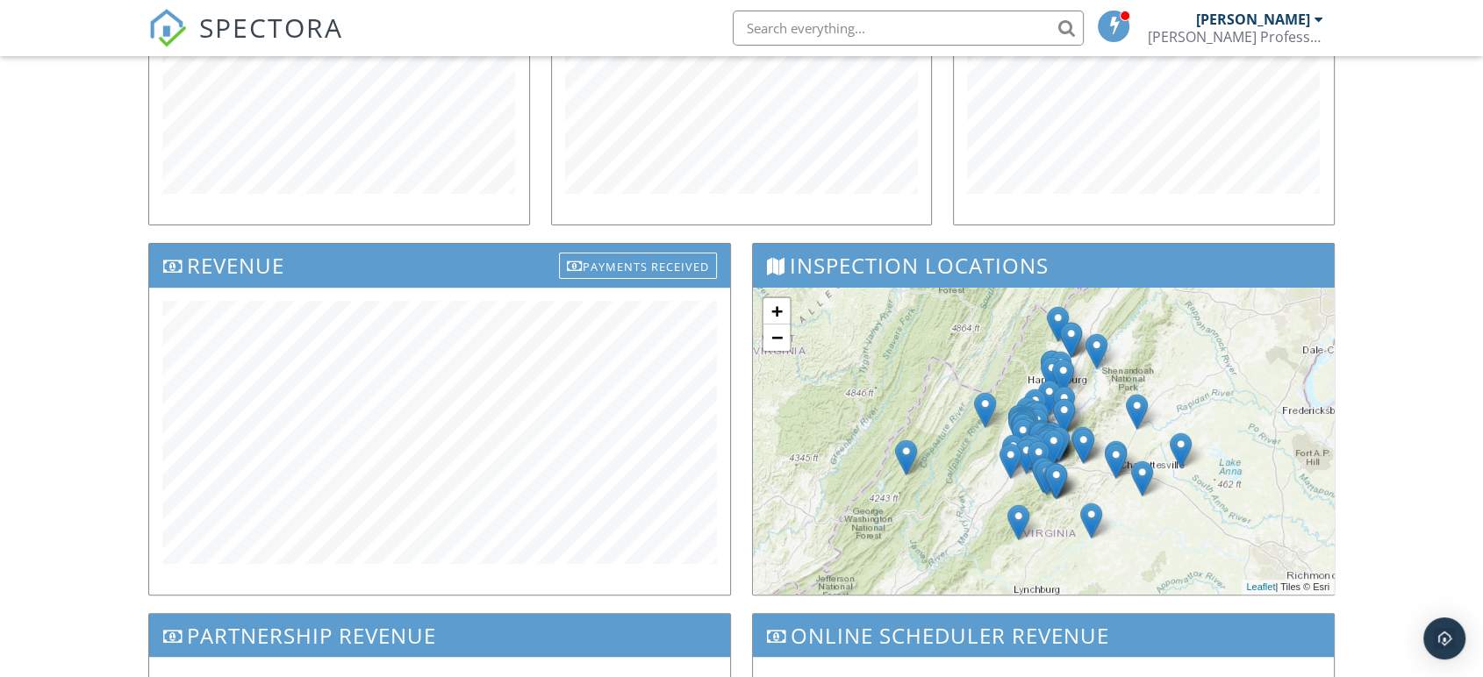
scroll to position [427, 0]
